Goal: Task Accomplishment & Management: Use online tool/utility

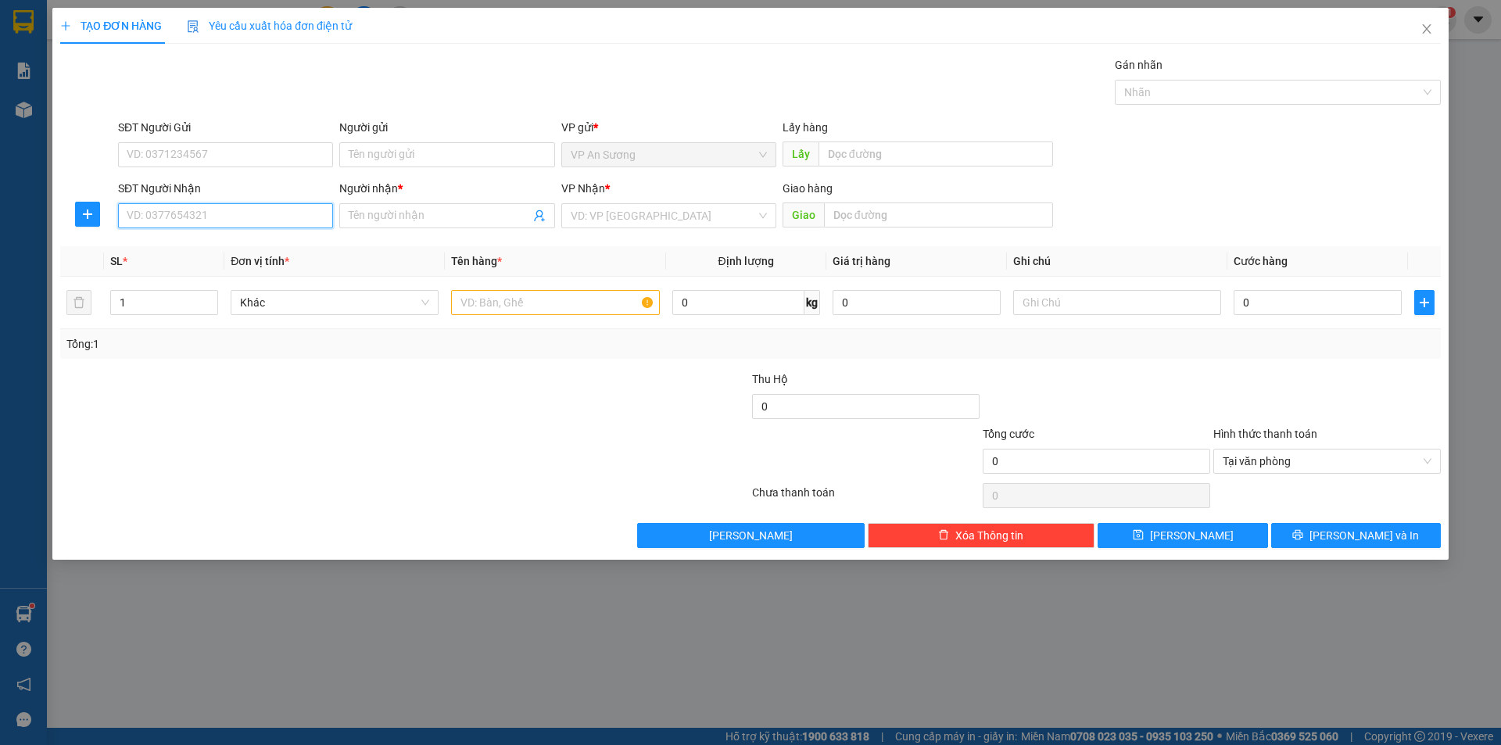
click at [216, 204] on input "SĐT Người Nhận" at bounding box center [225, 215] width 215 height 25
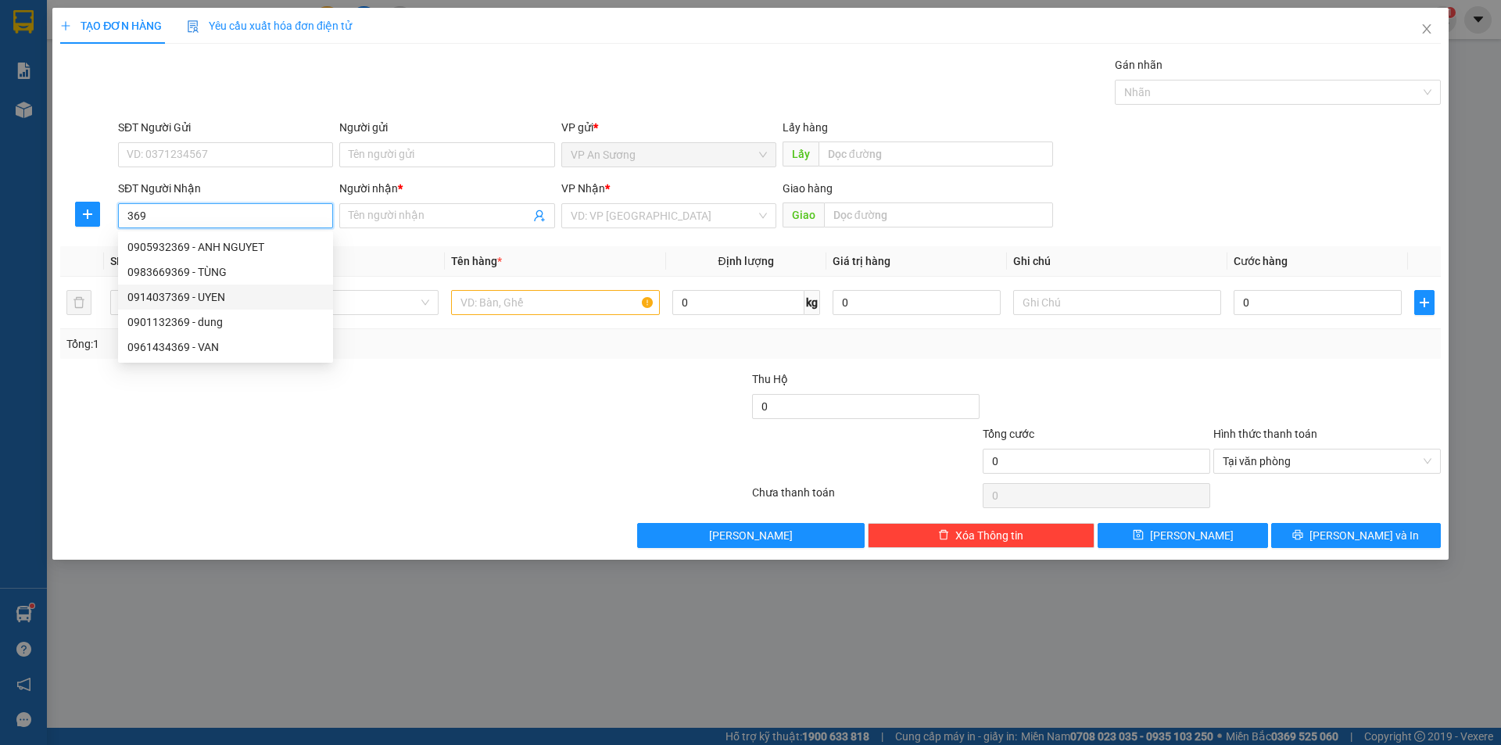
click at [251, 293] on div "0914037369 - UYEN" at bounding box center [225, 296] width 196 height 17
type input "0914037369"
type input "UYEN"
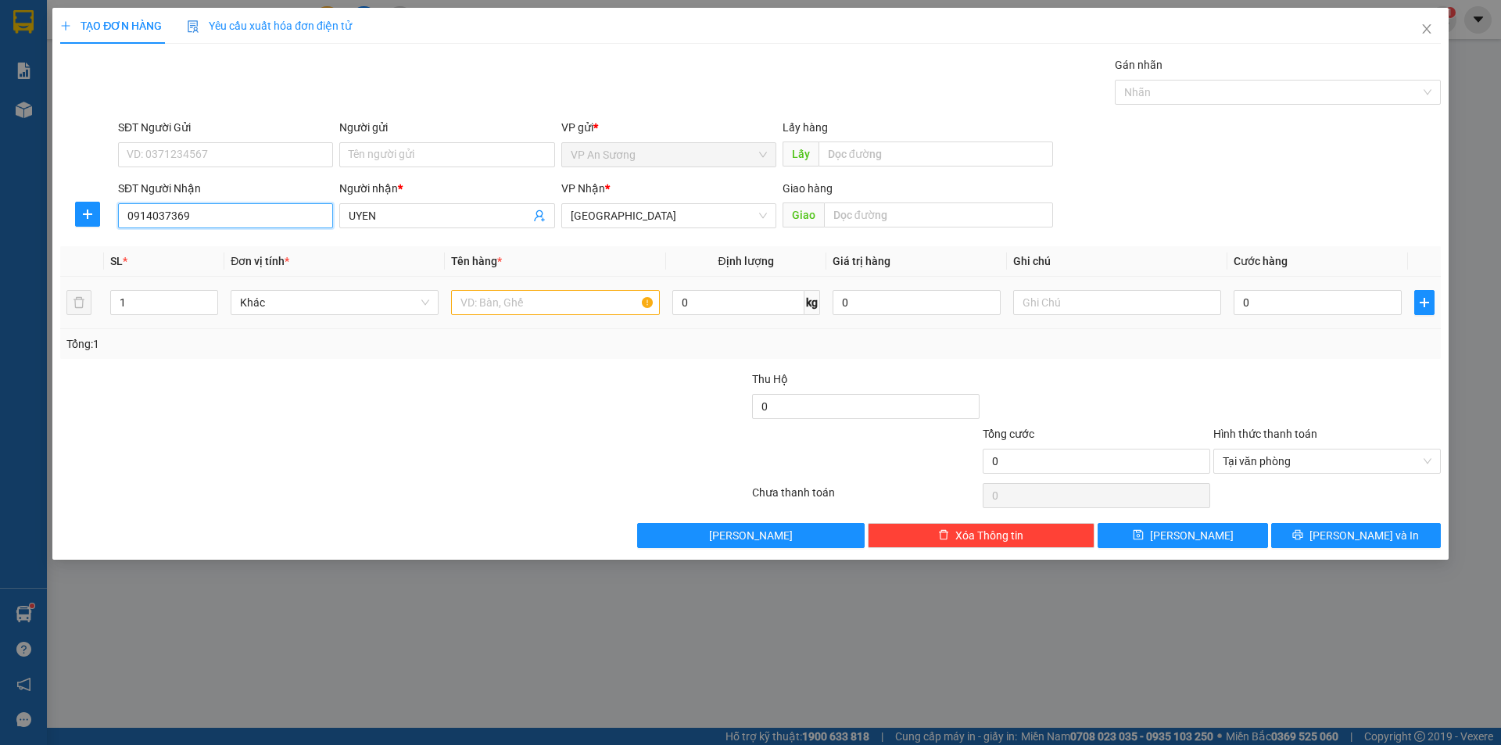
type input "0914037369"
click at [580, 310] on input "text" at bounding box center [555, 302] width 208 height 25
type input "2 cục đen"
type input "2"
click at [203, 295] on span "Increase Value" at bounding box center [208, 298] width 17 height 14
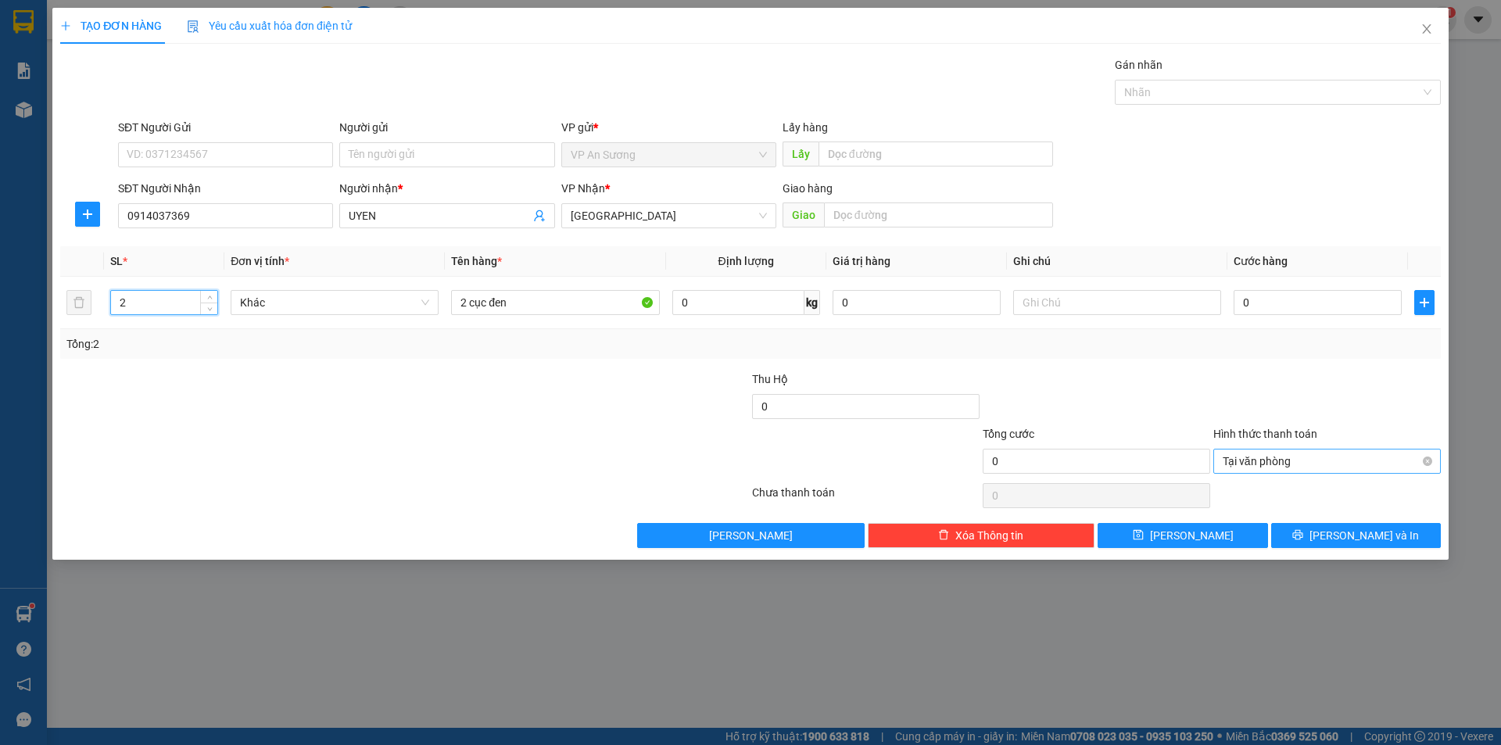
drag, startPoint x: 1427, startPoint y: 456, endPoint x: 1425, endPoint y: 472, distance: 15.8
click at [1411, 527] on button "[PERSON_NAME] và In" at bounding box center [1356, 535] width 170 height 25
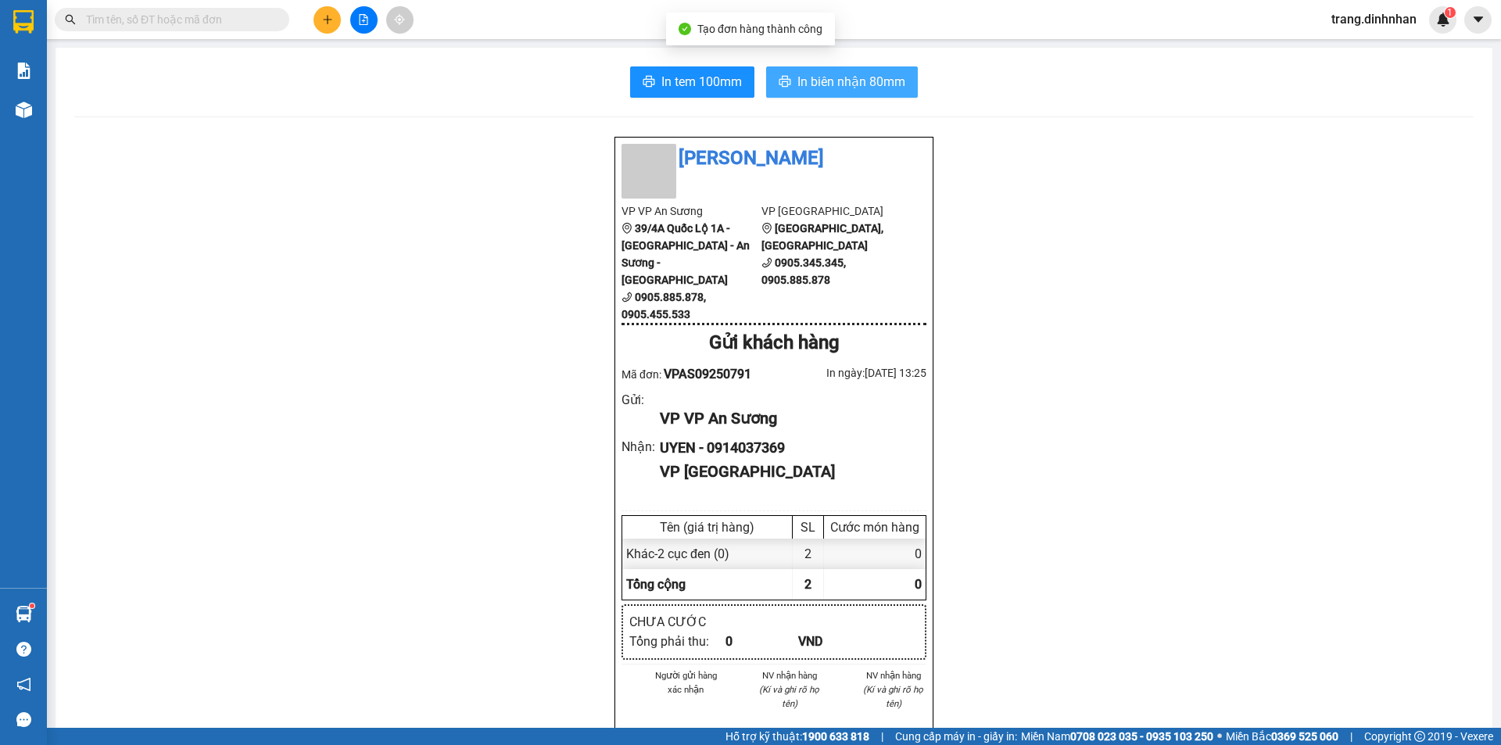
click at [878, 84] on span "In biên nhận 80mm" at bounding box center [851, 82] width 108 height 20
